Goal: Task Accomplishment & Management: Use online tool/utility

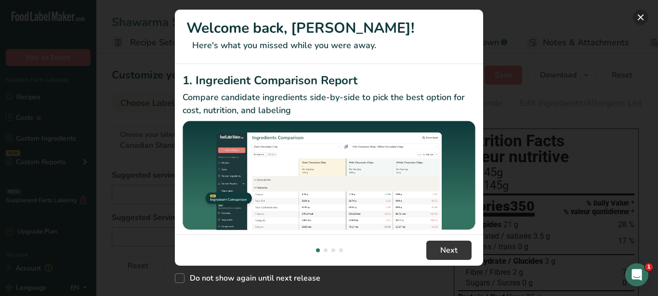
click at [636, 16] on button "New Features" at bounding box center [640, 17] width 15 height 15
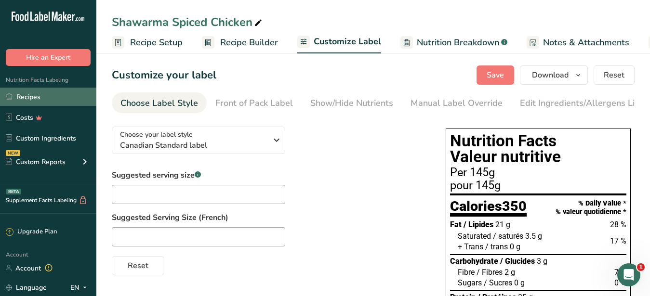
click at [25, 97] on link "Recipes" at bounding box center [48, 97] width 96 height 18
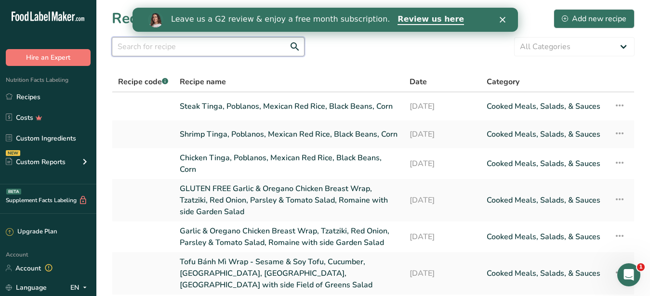
click at [192, 45] on input "text" at bounding box center [208, 46] width 193 height 19
paste input "Oyster Mushrooms Pibil"
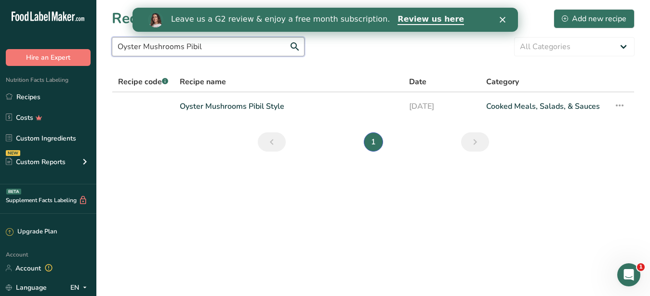
drag, startPoint x: 208, startPoint y: 44, endPoint x: 186, endPoint y: 43, distance: 22.7
click at [186, 43] on input "Oyster Mushrooms Pibil" at bounding box center [208, 46] width 193 height 19
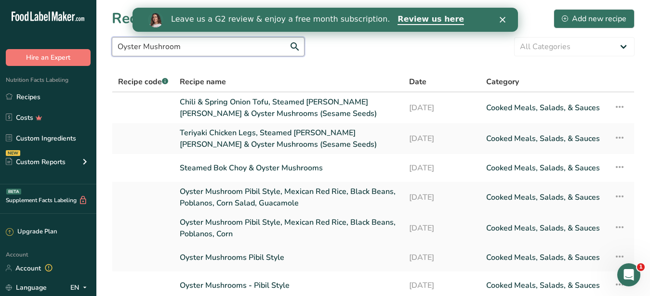
type input "Oyster Mushroom"
click at [198, 217] on link "Oyster Mushroom Pibil Style, Mexican Red Rice, Black Beans, Poblanos, Corn" at bounding box center [289, 228] width 218 height 23
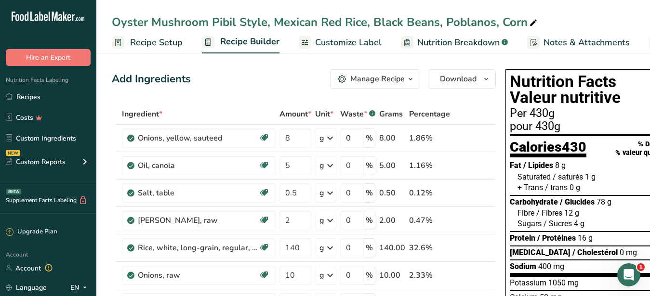
click at [343, 42] on span "Customize Label" at bounding box center [348, 42] width 66 height 13
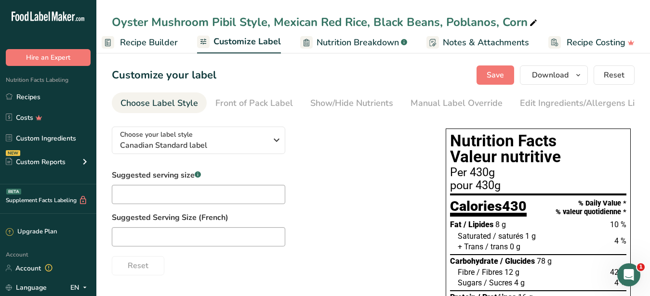
scroll to position [11, 0]
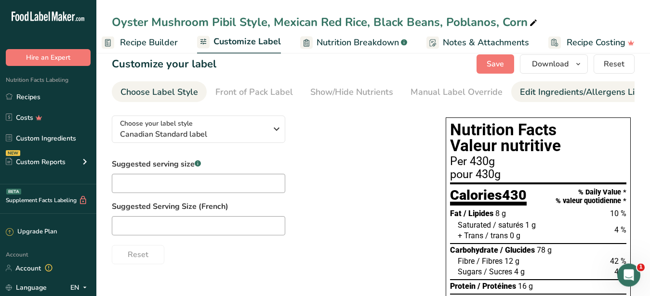
click at [572, 96] on div "Edit Ingredients/Allergens List" at bounding box center [581, 92] width 122 height 13
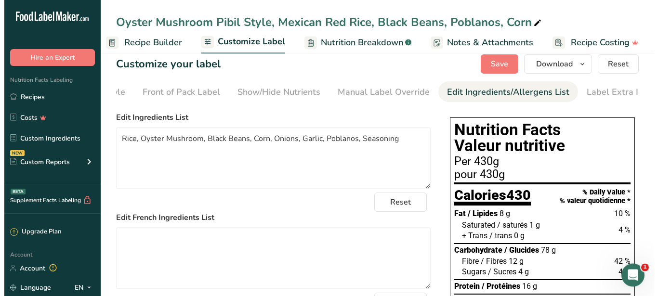
scroll to position [0, 88]
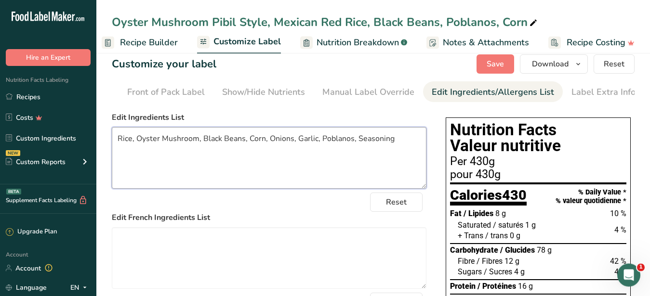
drag, startPoint x: 332, startPoint y: 146, endPoint x: 353, endPoint y: 150, distance: 21.6
click at [353, 150] on textarea "Rice, Oyster Mushroom, Black Beans, Corn, Onions, Garlic, Poblanos, Seasoning" at bounding box center [269, 158] width 315 height 62
click at [269, 146] on textarea "Rice, Oyster Mushroom, Black Beans, Corn, Onions, Garlic, Seasoning" at bounding box center [269, 158] width 315 height 62
click at [270, 145] on textarea "Rice, Oyster Mushroom, Black Beans, Corn, Onions, Garlic, Seasoning" at bounding box center [269, 158] width 315 height 62
paste textarea "Poblanos,"
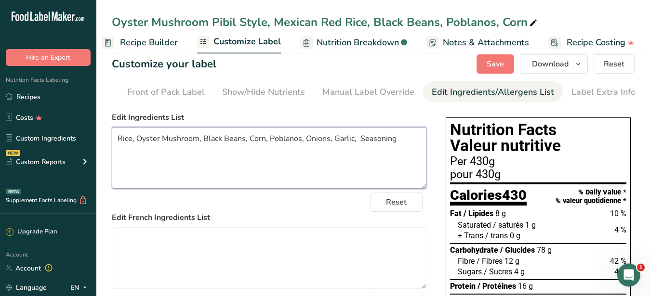
click at [372, 163] on textarea "Rice, Oyster Mushroom, Black Beans, Corn, Poblanos, Onions, Garlic, Seasoning" at bounding box center [269, 158] width 315 height 62
click at [353, 146] on textarea "Rice, Oyster Mushroom, Black Beans, Corn, Poblanos, Onions, Garlic, Seasoning" at bounding box center [269, 158] width 315 height 62
click at [333, 148] on textarea "Rice, Oyster Mushroom, Black Beans, Corn, Poblanos, Onions, Garlic, Seasoning" at bounding box center [269, 158] width 315 height 62
click at [385, 186] on textarea "Rice, Oyster Mushroom, Black Beans, Corn, Poblanos, Onions, OIl, Garlic, Season…" at bounding box center [269, 158] width 315 height 62
click at [340, 141] on textarea "Rice, Oyster Mushroom, Black Beans, Corn, Poblanos, Onions, OIl, Garlic, Season…" at bounding box center [269, 158] width 315 height 62
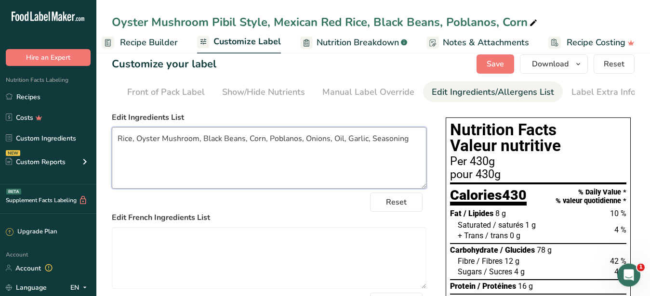
drag, startPoint x: 408, startPoint y: 151, endPoint x: 115, endPoint y: 147, distance: 293.0
click at [115, 147] on textarea "Rice, Oyster Mushroom, Black Beans, Corn, Poblanos, Onions, Oil, Garlic, Season…" at bounding box center [269, 158] width 315 height 62
type textarea "Rice, Oyster Mushroom, Black Beans, Corn, Poblanos, Onions, Oil, Garlic, Season…"
click at [152, 38] on span "Recipe Builder" at bounding box center [149, 42] width 58 height 13
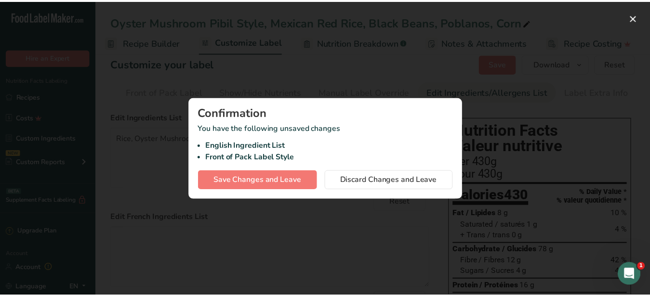
scroll to position [0, 92]
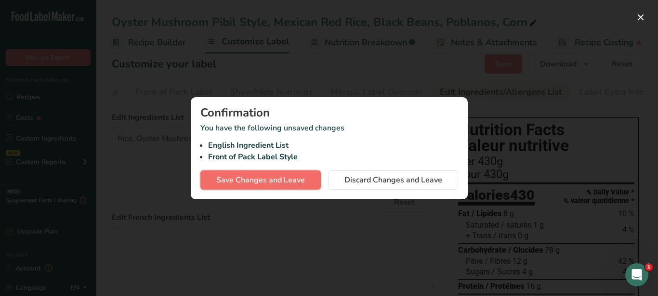
click at [257, 179] on span "Save Changes and Leave" at bounding box center [260, 180] width 89 height 12
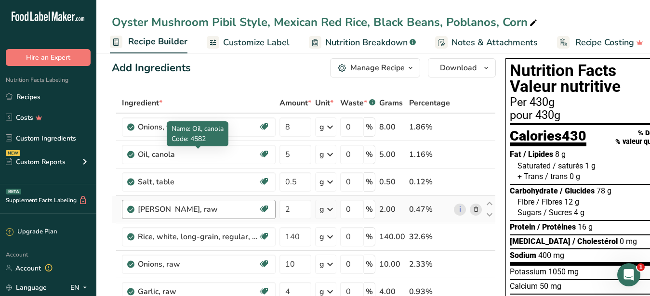
scroll to position [60, 0]
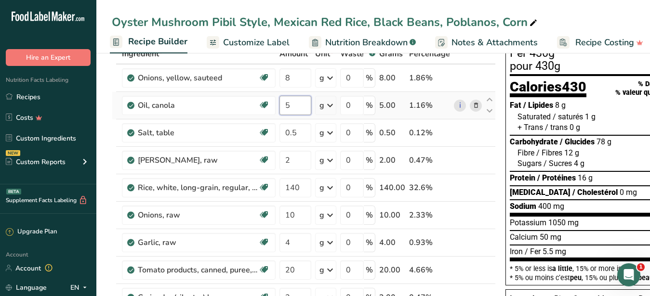
drag, startPoint x: 294, startPoint y: 104, endPoint x: 283, endPoint y: 104, distance: 11.1
click at [283, 104] on input "5" at bounding box center [295, 105] width 32 height 19
type input "9"
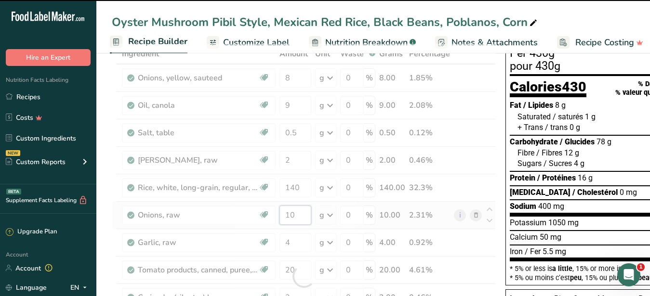
drag, startPoint x: 301, startPoint y: 215, endPoint x: 272, endPoint y: 208, distance: 30.3
click at [279, 208] on input "10" at bounding box center [295, 215] width 32 height 19
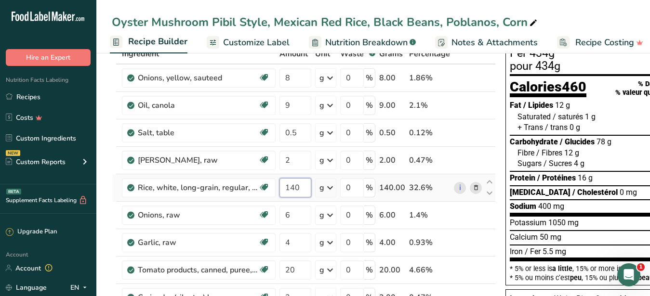
click at [299, 192] on input "140" at bounding box center [295, 187] width 32 height 19
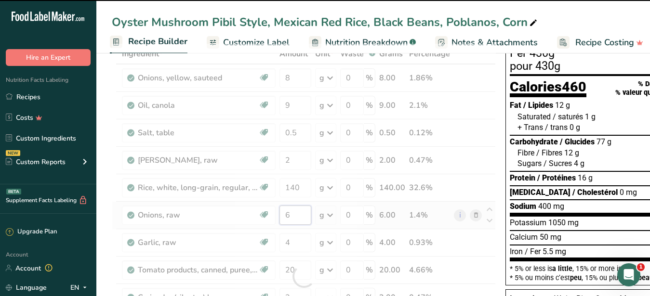
drag, startPoint x: 290, startPoint y: 216, endPoint x: 281, endPoint y: 217, distance: 8.7
click at [281, 217] on input "6" at bounding box center [295, 215] width 32 height 19
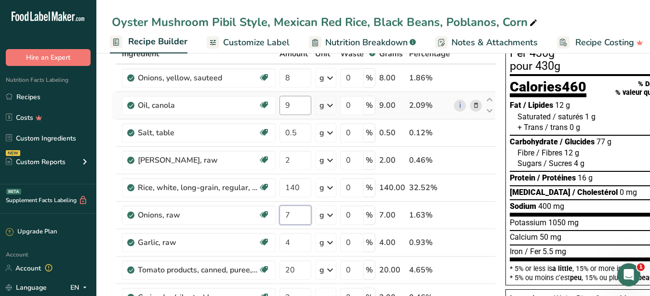
type input "7"
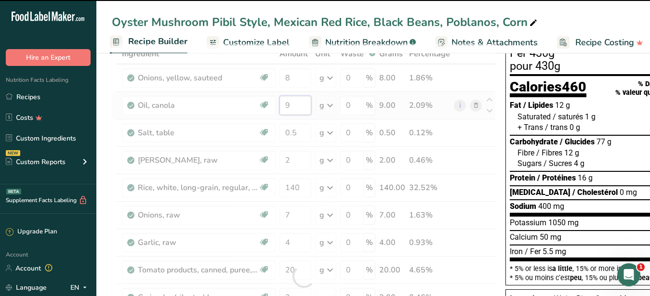
drag, startPoint x: 296, startPoint y: 104, endPoint x: 277, endPoint y: 104, distance: 19.3
click at [279, 104] on input "9" at bounding box center [295, 105] width 32 height 19
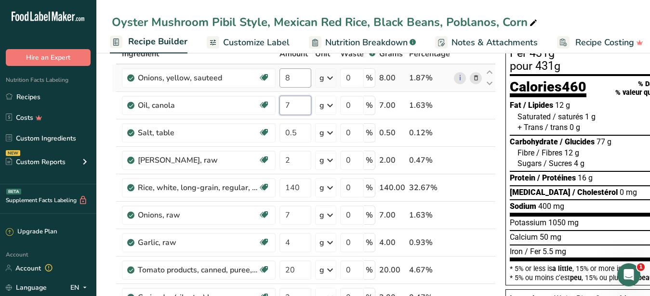
type input "7"
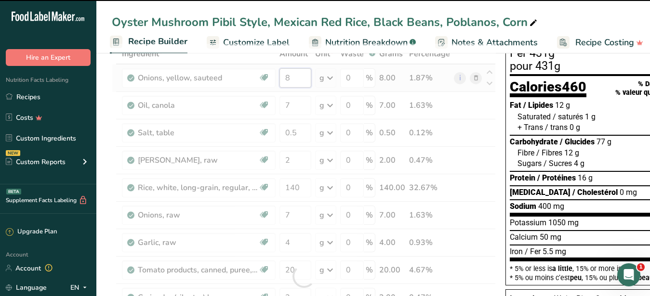
drag, startPoint x: 295, startPoint y: 79, endPoint x: 283, endPoint y: 79, distance: 12.0
click at [283, 79] on input "8" at bounding box center [295, 77] width 32 height 19
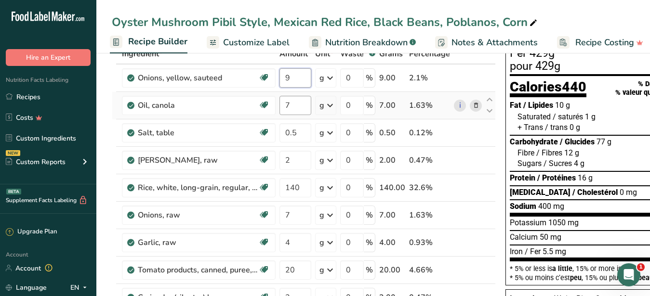
type input "9"
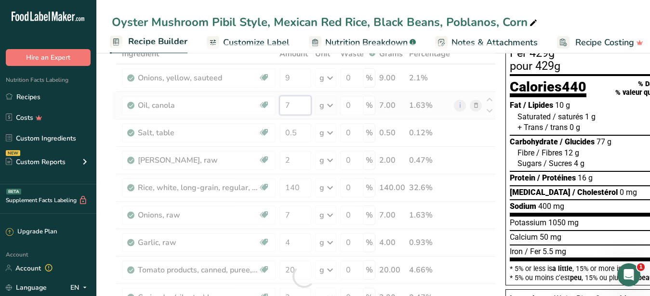
click at [292, 103] on input "7" at bounding box center [295, 105] width 32 height 19
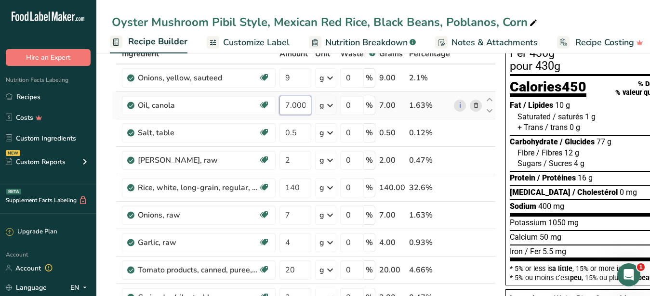
type input "7.000002"
click at [251, 39] on span "Customize Label" at bounding box center [256, 42] width 66 height 13
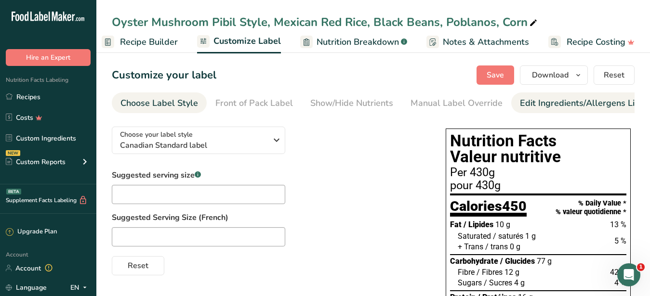
click at [556, 101] on div "Edit Ingredients/Allergens List" at bounding box center [581, 103] width 122 height 13
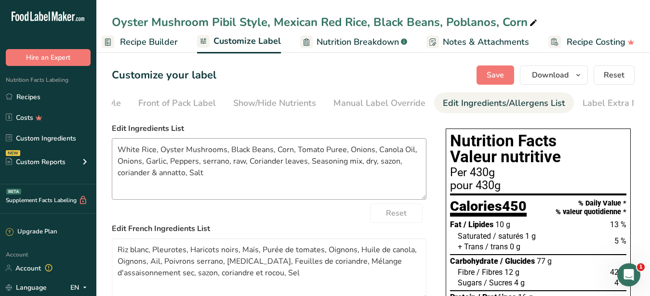
scroll to position [0, 88]
click at [208, 180] on textarea "White Rice, Oyster Mushrooms, Black Beans, Corn, Tomato Puree, Onions, Canola O…" at bounding box center [269, 169] width 315 height 62
drag, startPoint x: 208, startPoint y: 181, endPoint x: 90, endPoint y: 129, distance: 128.8
click at [112, 138] on textarea "White Rice, Oyster Mushrooms, Black Beans, Corn, Tomato Puree, Onions, Canola O…" at bounding box center [269, 169] width 315 height 62
paste textarea "Rice, Oyster Mushroom, Black Beans, Corn, Poblanos, Onions, Oil, Garlic, Season…"
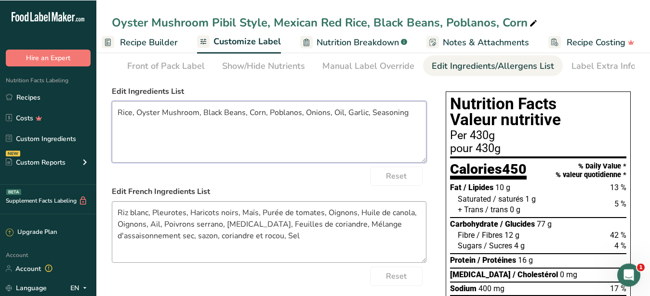
scroll to position [49, 0]
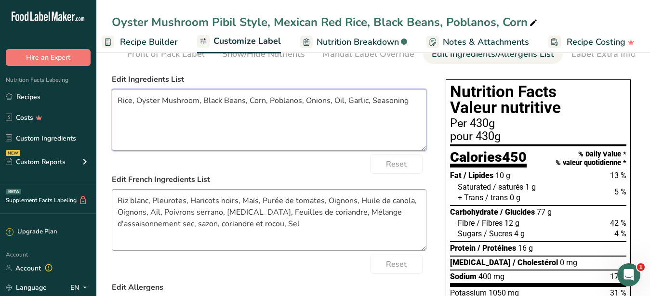
type textarea "Rice, Oyster Mushroom, Black Beans, Corn, Poblanos, Onions, Oil, Garlic, Season…"
drag, startPoint x: 217, startPoint y: 233, endPoint x: 68, endPoint y: 191, distance: 154.4
click at [112, 191] on textarea "Riz blanc, Pleurotes, Haricots noirs, Maïs, Purée de tomates, Oignons, Huile de…" at bounding box center [269, 220] width 315 height 62
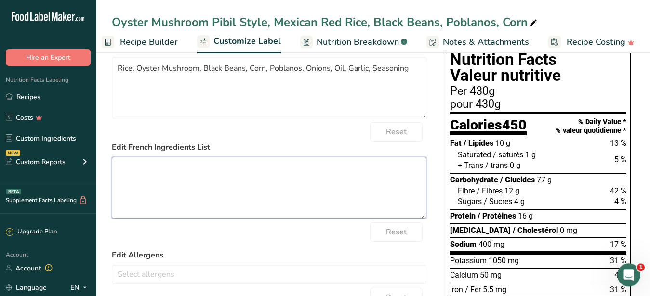
scroll to position [0, 0]
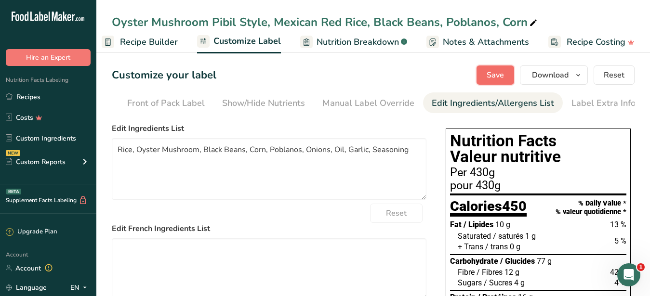
click at [504, 74] on span "Save" at bounding box center [495, 75] width 17 height 12
click at [557, 80] on span "Download" at bounding box center [550, 75] width 37 height 12
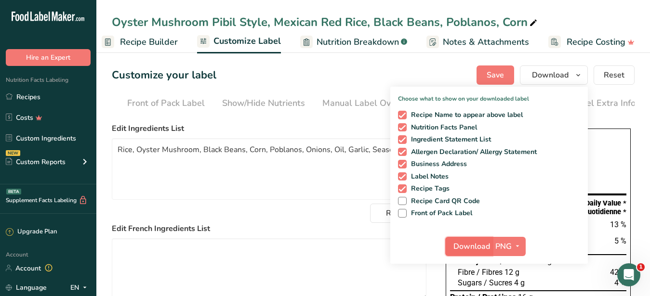
click at [481, 249] on span "Download" at bounding box center [471, 247] width 37 height 12
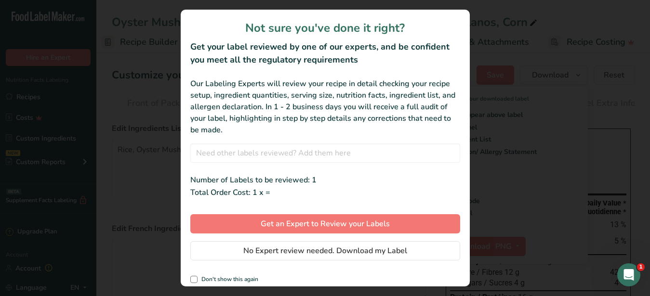
scroll to position [0, 92]
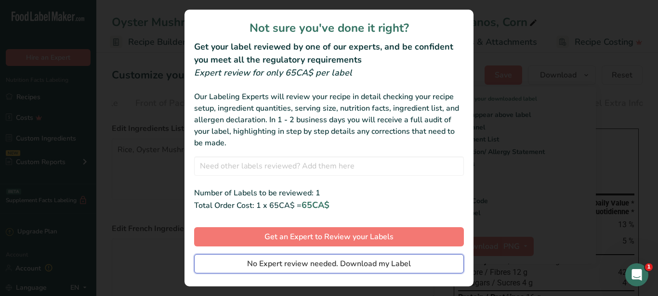
click at [264, 267] on span "No Expert review needed. Download my Label" at bounding box center [329, 264] width 164 height 12
